Goal: Task Accomplishment & Management: Manage account settings

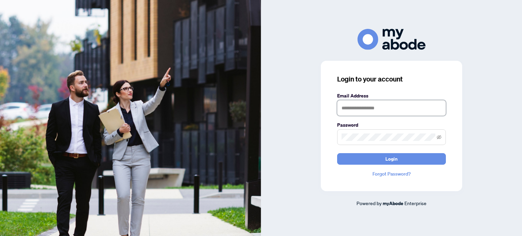
click at [352, 110] on input "text" at bounding box center [391, 108] width 109 height 16
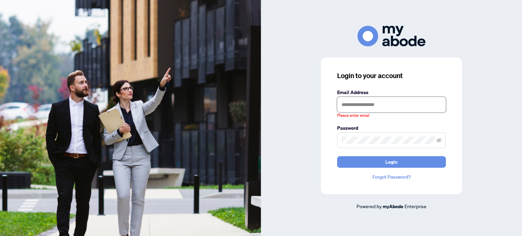
type input "**********"
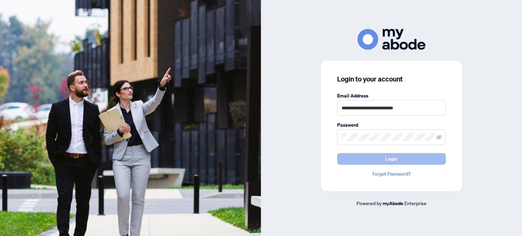
click at [386, 156] on span "Login" at bounding box center [391, 158] width 12 height 11
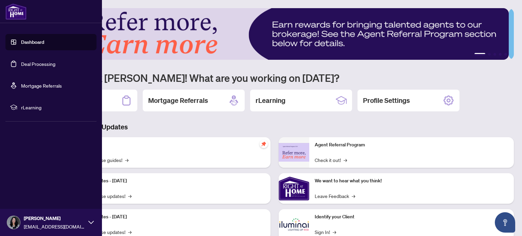
click at [36, 63] on link "Deal Processing" at bounding box center [38, 64] width 34 height 6
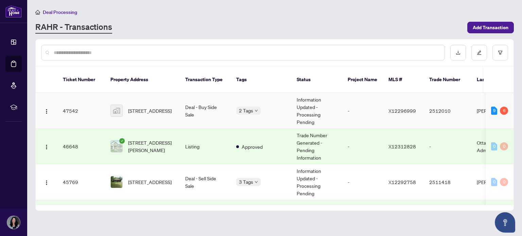
click at [346, 106] on td "-" at bounding box center [362, 111] width 41 height 36
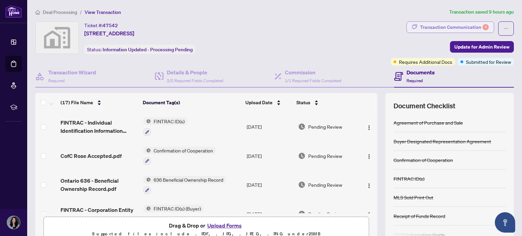
click at [454, 25] on div "Transaction Communication 6" at bounding box center [454, 27] width 69 height 11
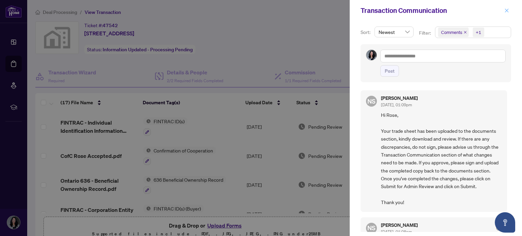
click at [506, 12] on icon "close" at bounding box center [506, 10] width 5 height 5
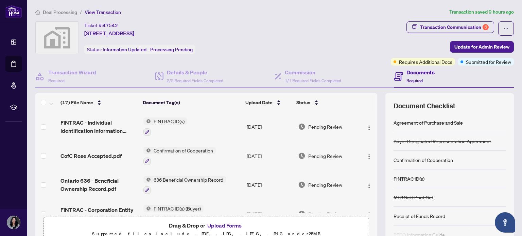
click at [350, 34] on div "Ticket #: 47542 [STREET_ADDRESS] Status: Information Updated - Processing Pendi…" at bounding box center [211, 37] width 352 height 33
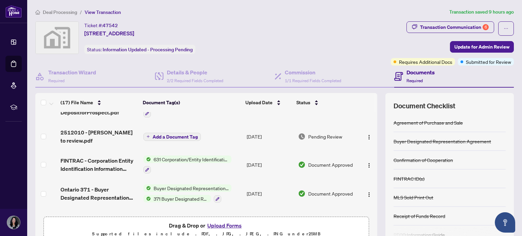
scroll to position [194, 0]
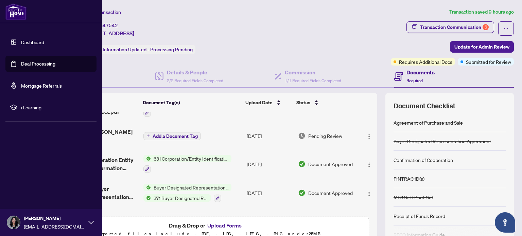
click at [28, 61] on link "Deal Processing" at bounding box center [38, 64] width 34 height 6
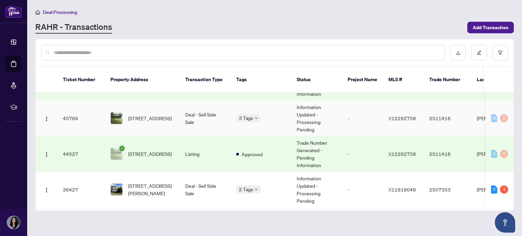
scroll to position [67, 0]
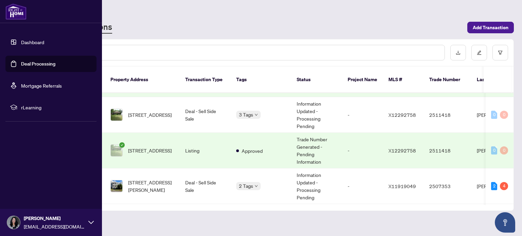
click at [31, 63] on link "Deal Processing" at bounding box center [38, 64] width 34 height 6
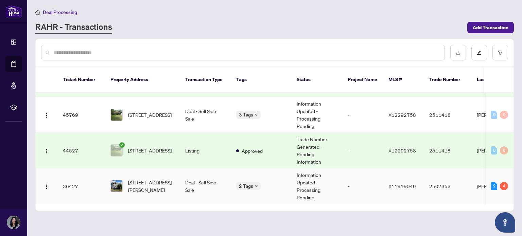
scroll to position [0, 0]
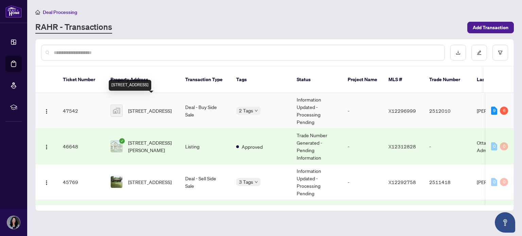
click at [150, 107] on span "2257 Prospect Avenue, Ottawa, ON, Canada" at bounding box center [149, 110] width 43 height 7
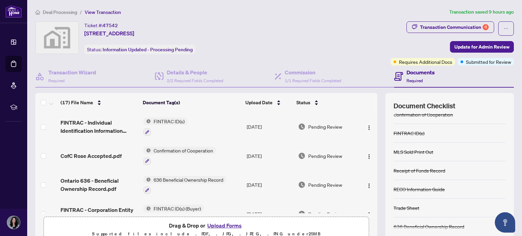
click at [289, 29] on div "Ticket #: 47542 2257 Prospect Avenue, Ottawa, ON, Canada Status: Information Up…" at bounding box center [211, 37] width 352 height 33
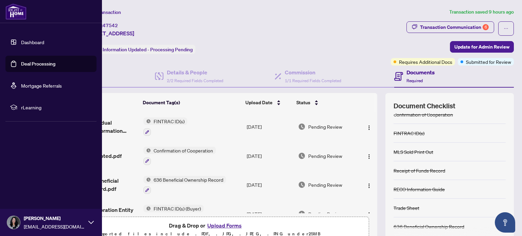
click at [31, 63] on link "Deal Processing" at bounding box center [38, 64] width 34 height 6
